Goal: Find specific page/section: Find specific page/section

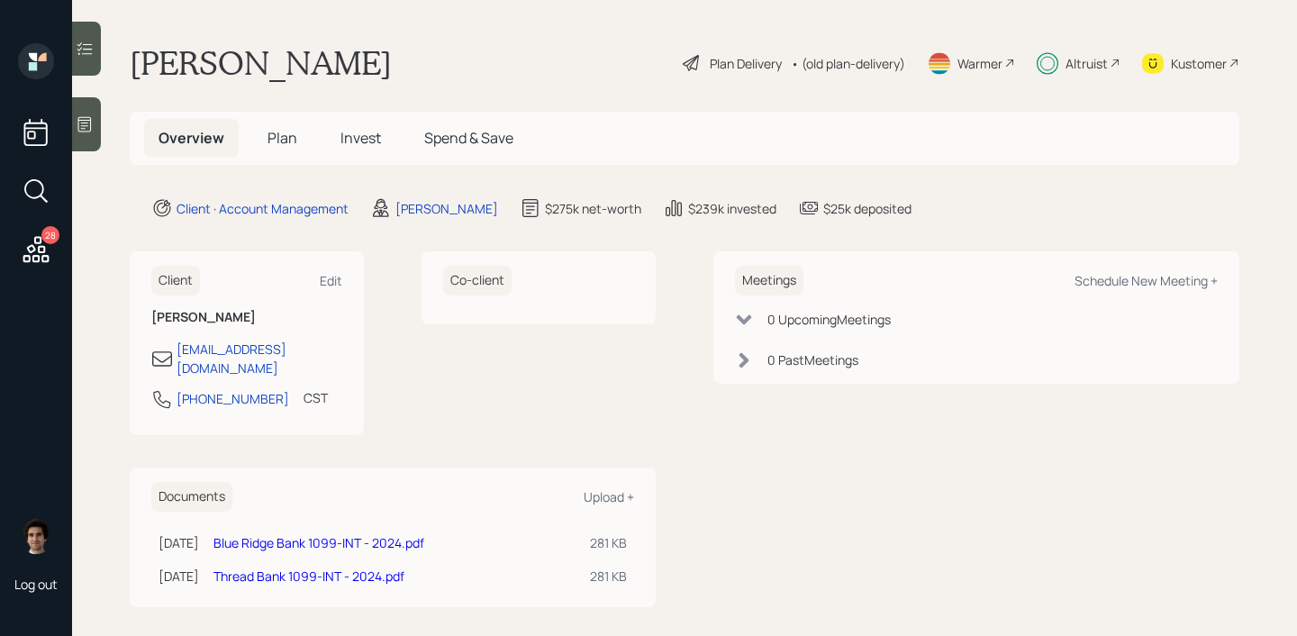
click at [459, 147] on span "Spend & Save" at bounding box center [468, 138] width 89 height 20
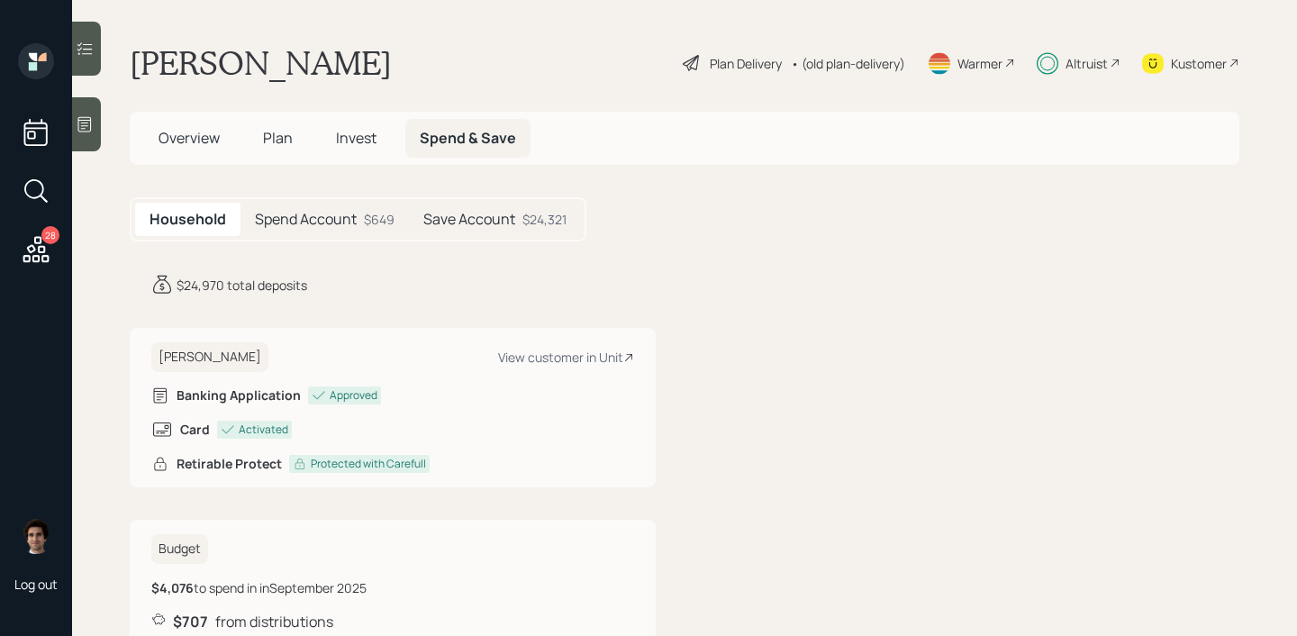
click at [475, 229] on div "Save Account $24,321" at bounding box center [495, 219] width 172 height 33
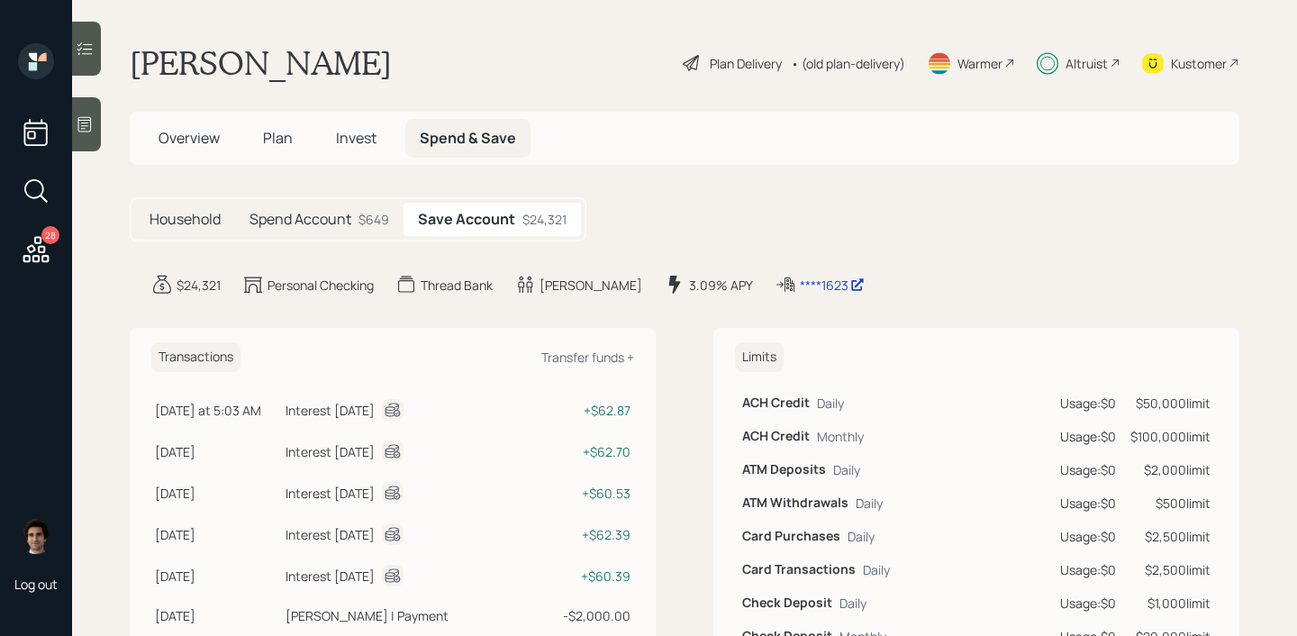
click at [320, 213] on h5 "Spend Account" at bounding box center [300, 219] width 102 height 17
